Goal: Information Seeking & Learning: Learn about a topic

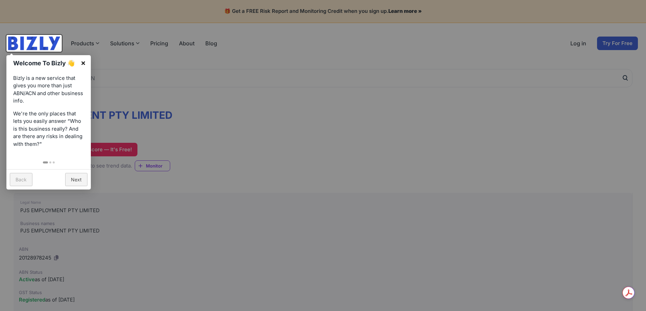
click at [82, 64] on link "×" at bounding box center [83, 62] width 15 height 15
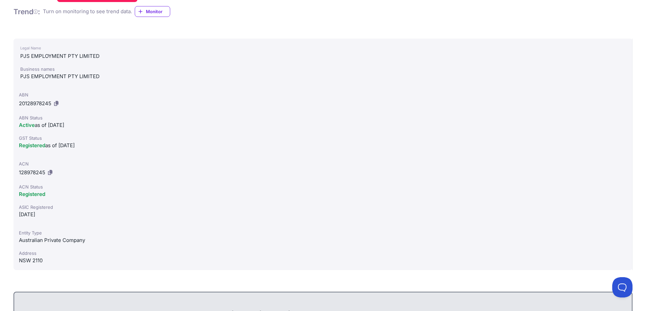
scroll to position [68, 0]
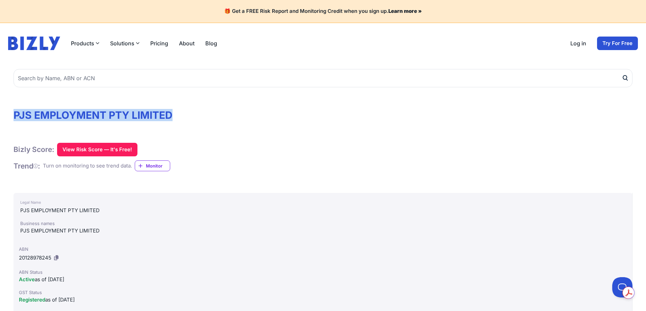
drag, startPoint x: 15, startPoint y: 113, endPoint x: 171, endPoint y: 112, distance: 155.8
click at [173, 111] on h1 "PJS EMPLOYMENT PTY LIMITED" at bounding box center [323, 115] width 619 height 12
